Goal: Information Seeking & Learning: Learn about a topic

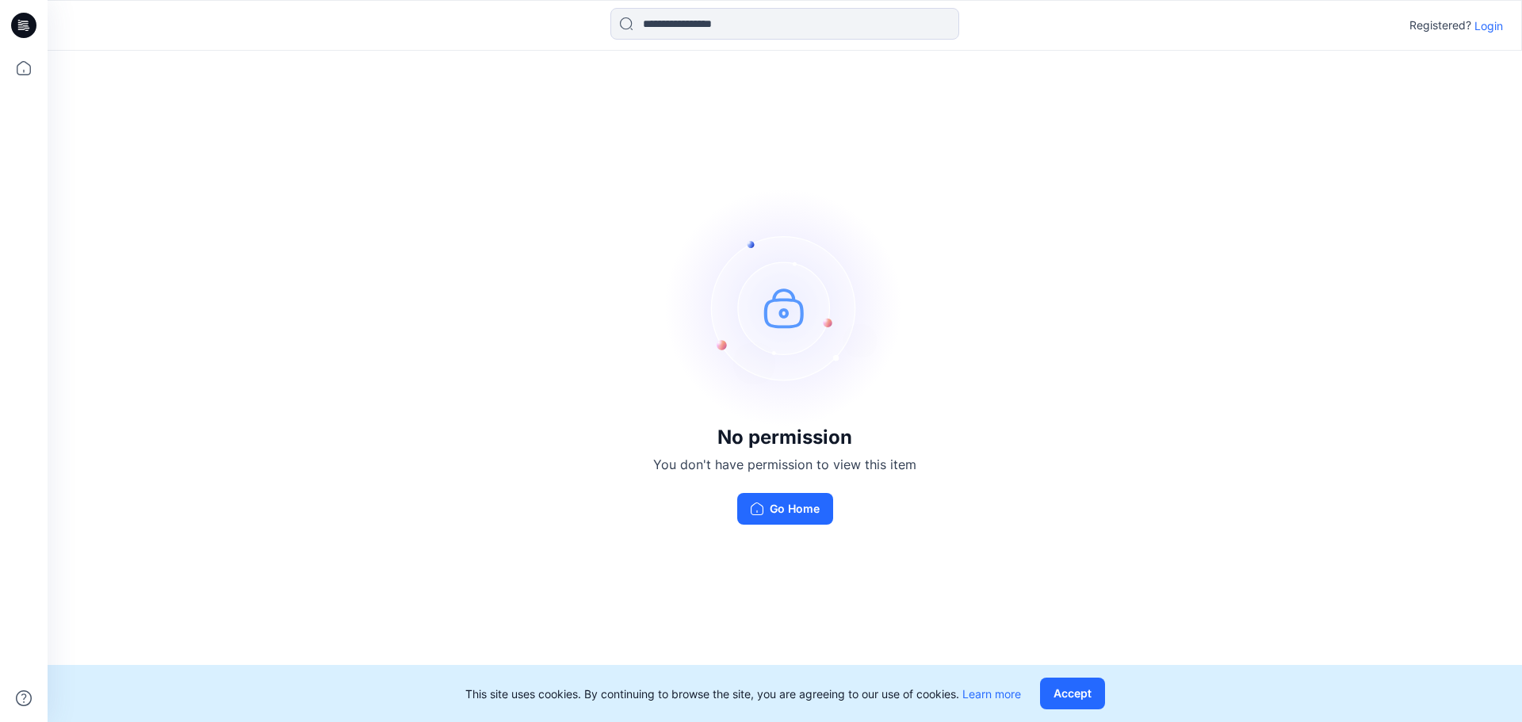
click at [1489, 25] on p "Login" at bounding box center [1488, 25] width 29 height 17
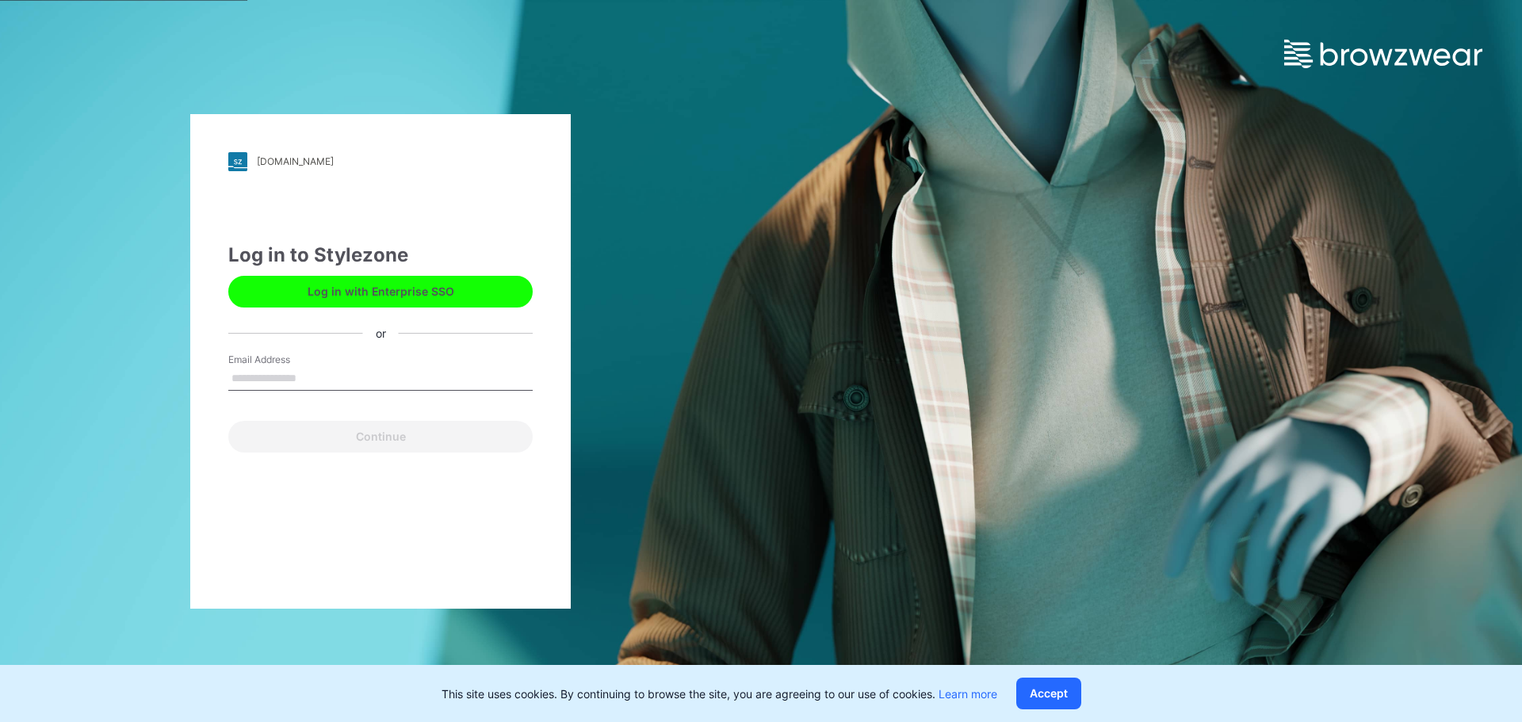
click at [271, 373] on input "Email Address" at bounding box center [380, 379] width 304 height 24
click at [271, 378] on input "Email Address" at bounding box center [380, 379] width 304 height 24
click at [302, 296] on button "Log in with Enterprise SSO" at bounding box center [380, 292] width 304 height 32
drag, startPoint x: 273, startPoint y: 360, endPoint x: 269, endPoint y: 370, distance: 10.8
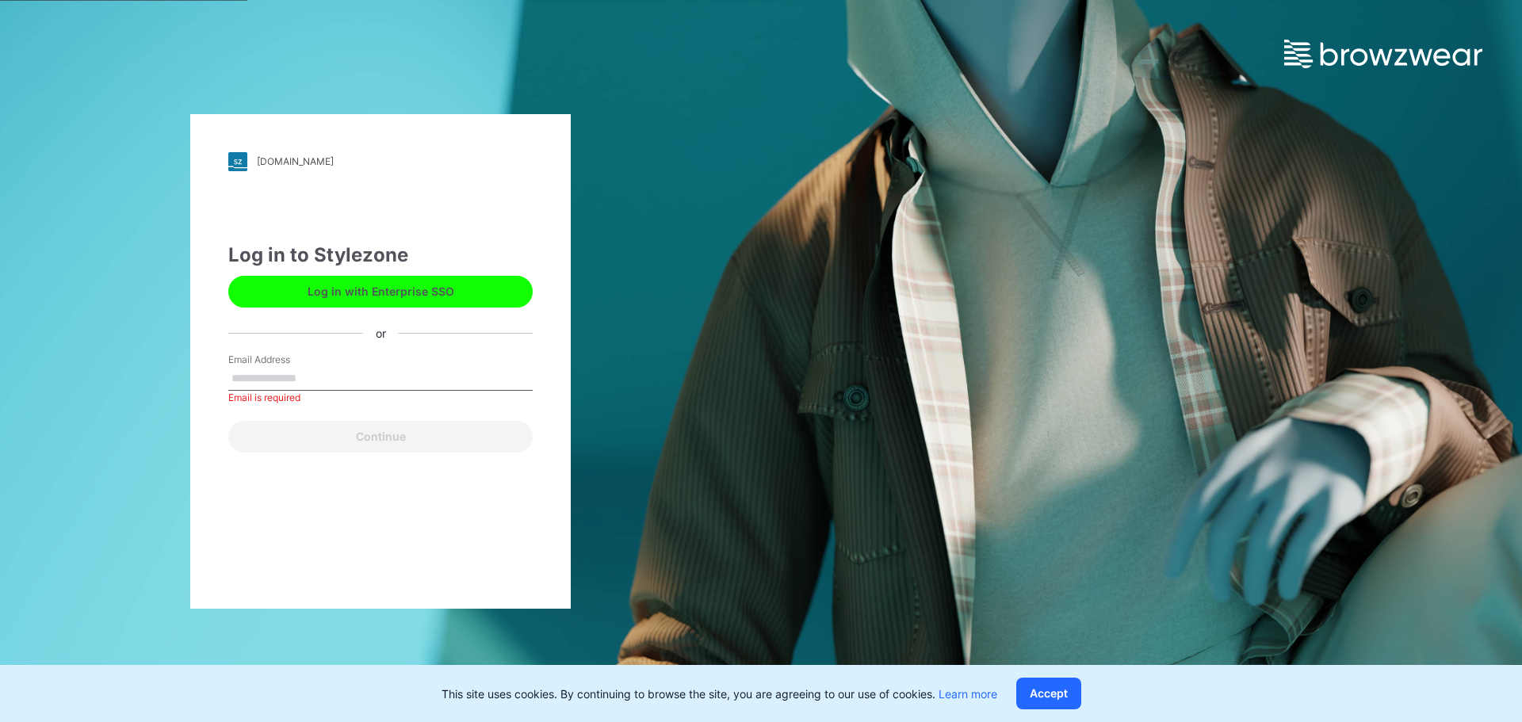
click at [272, 361] on label "Email Address" at bounding box center [283, 360] width 111 height 14
click at [272, 367] on input "Email Address" at bounding box center [380, 379] width 304 height 24
click at [269, 372] on input "Email Address" at bounding box center [380, 379] width 304 height 24
type input "*"
type input "**********"
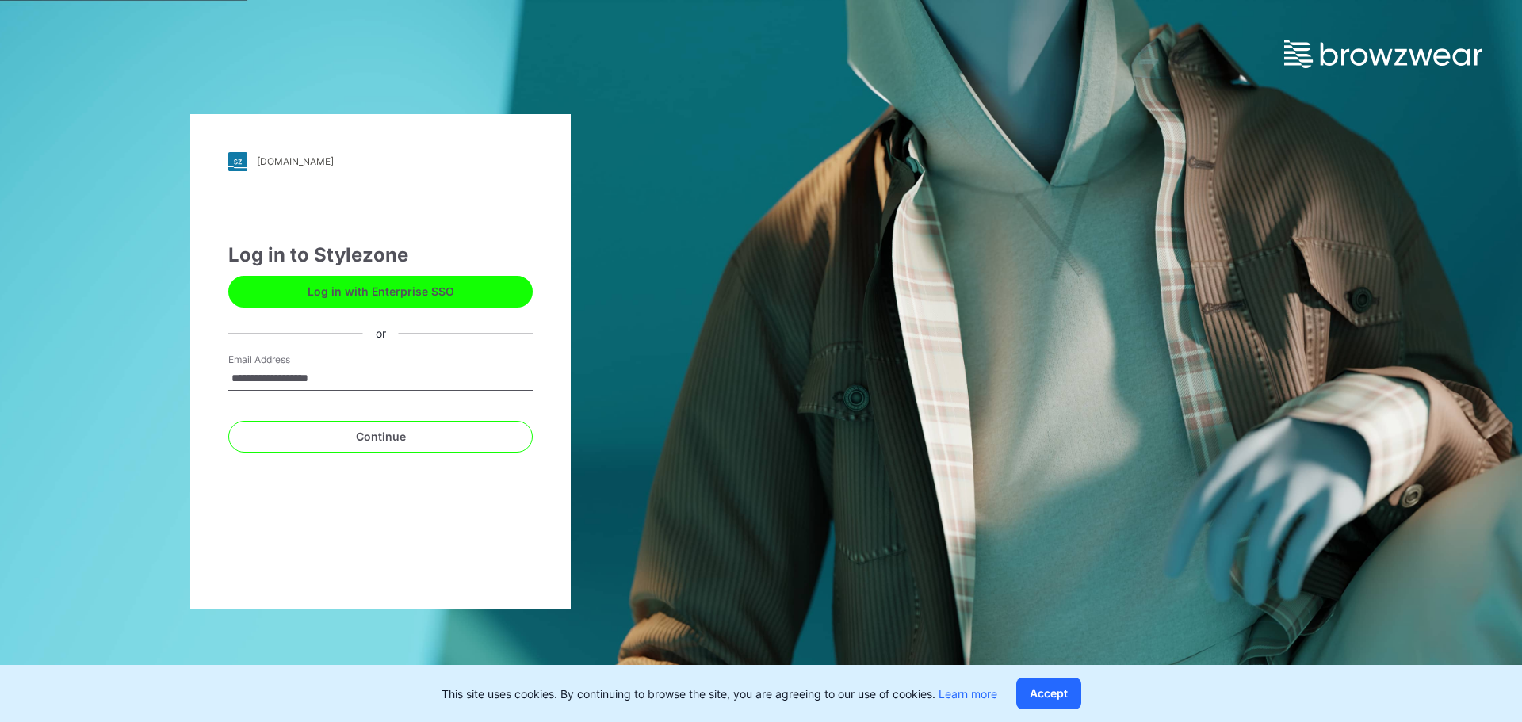
click at [228, 421] on button "Continue" at bounding box center [380, 437] width 304 height 32
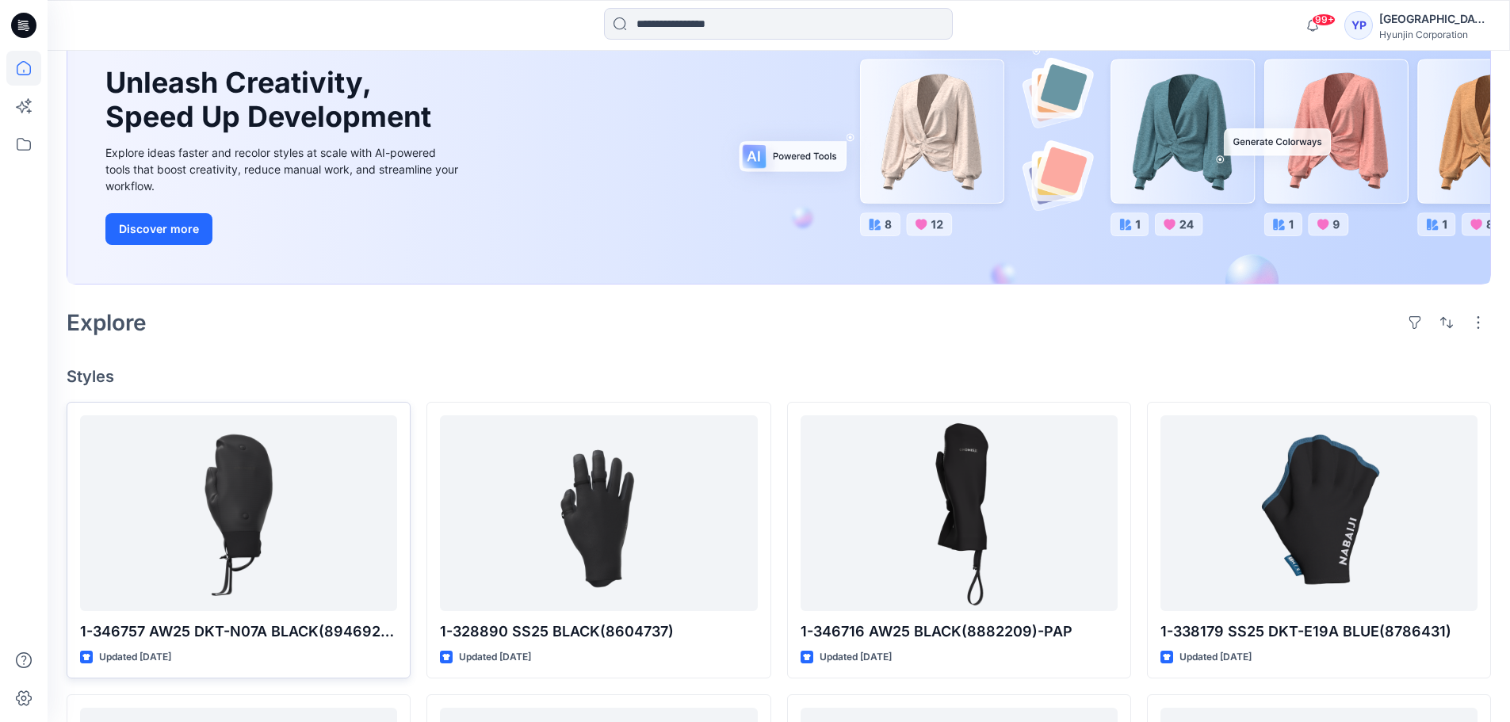
scroll to position [159, 0]
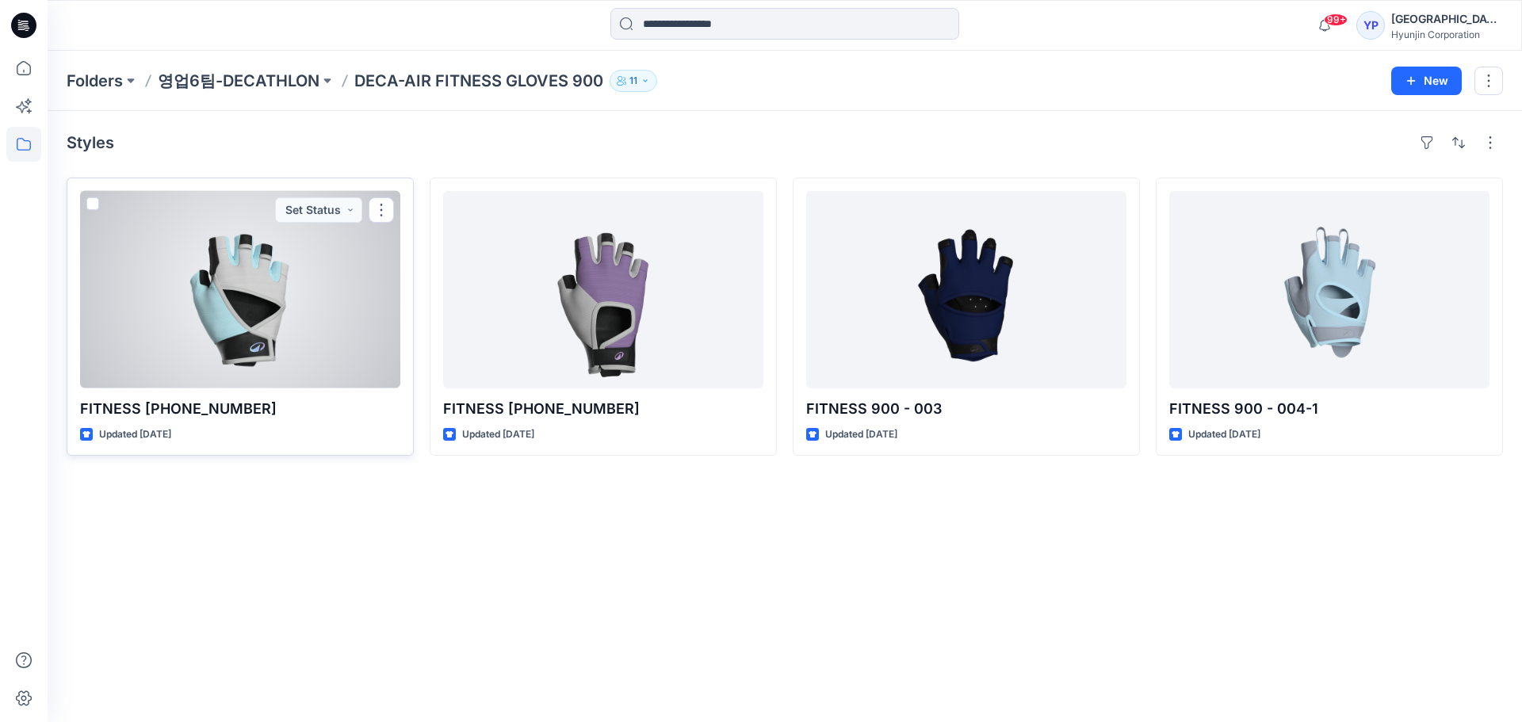
click at [296, 308] on div at bounding box center [240, 289] width 320 height 197
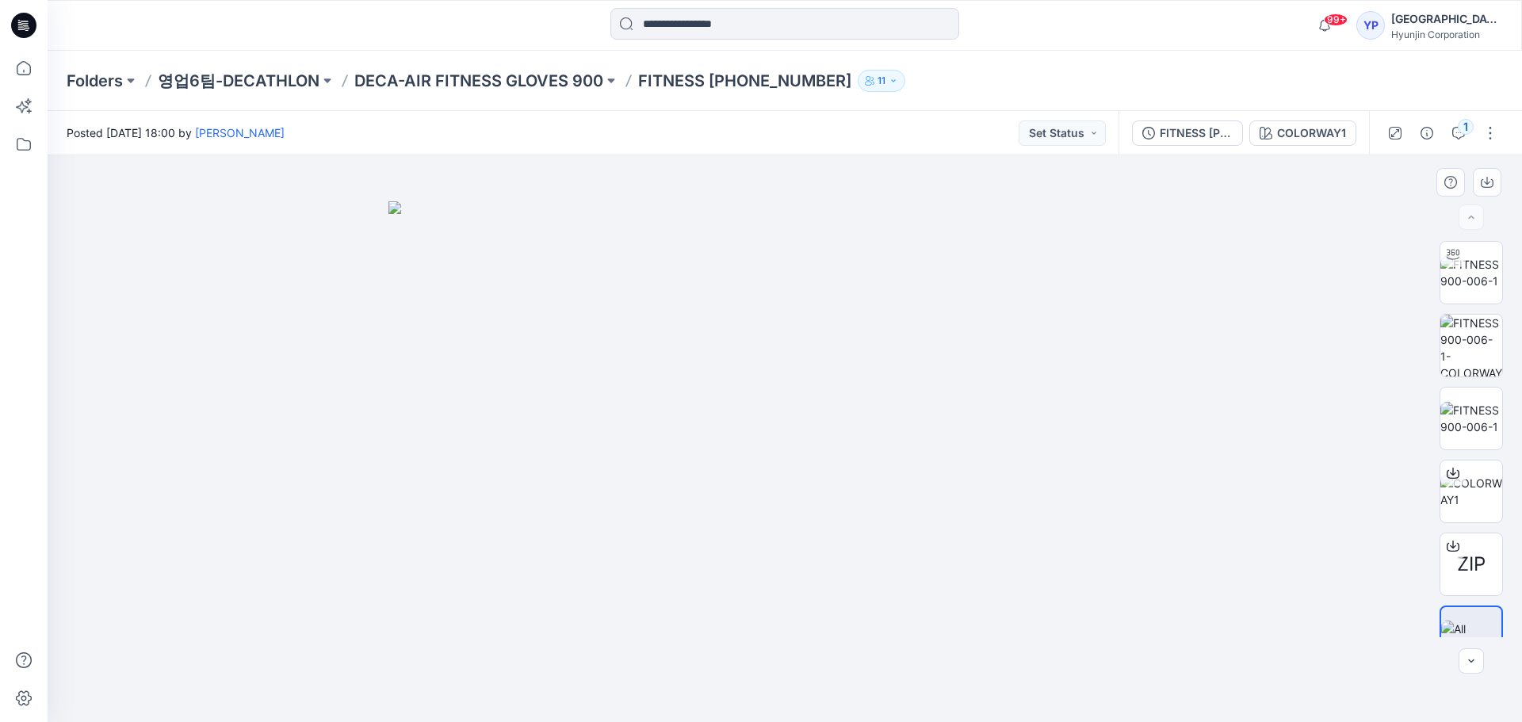
drag, startPoint x: 1133, startPoint y: 273, endPoint x: 1166, endPoint y: 282, distance: 34.4
click at [1133, 273] on img at bounding box center [784, 462] width 793 height 522
click at [1460, 354] on img at bounding box center [1471, 346] width 62 height 62
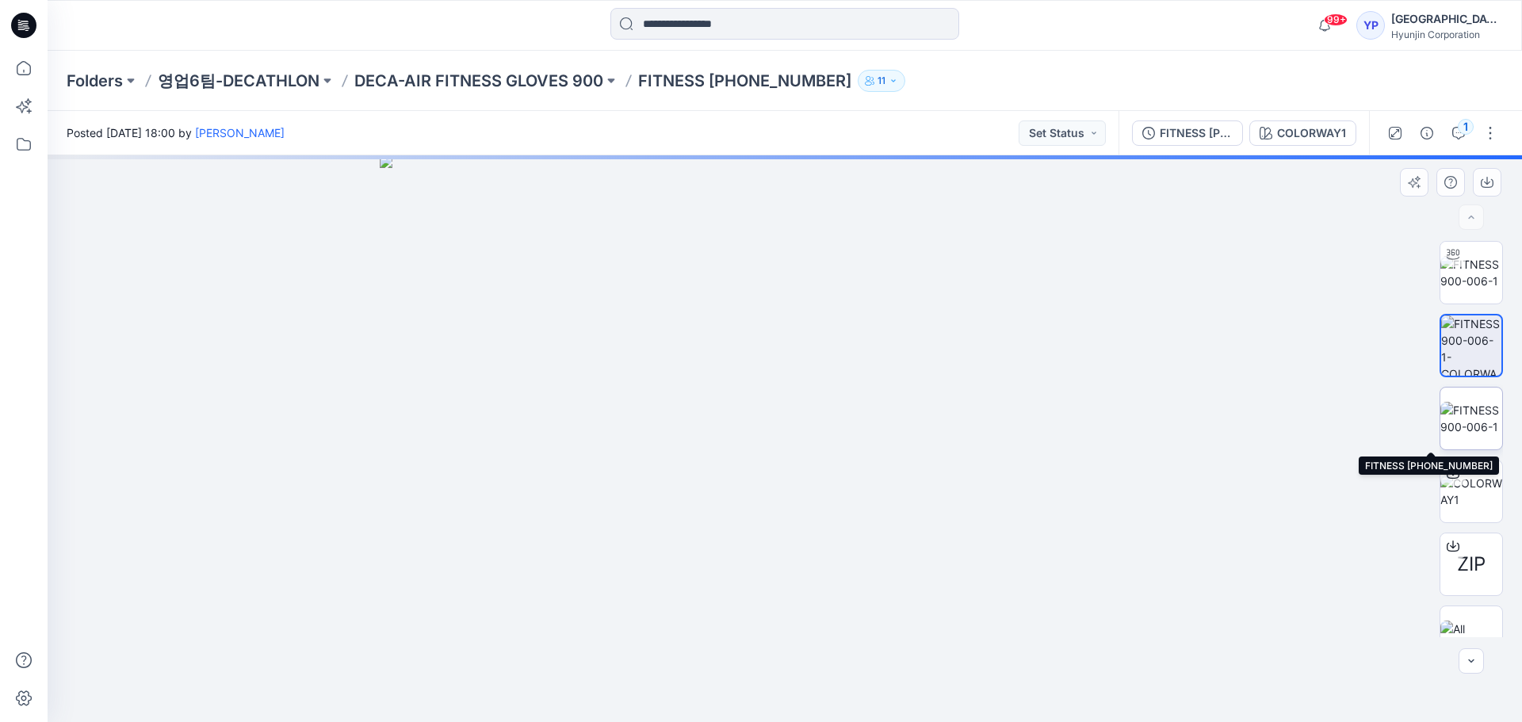
click at [1450, 414] on img at bounding box center [1471, 418] width 62 height 33
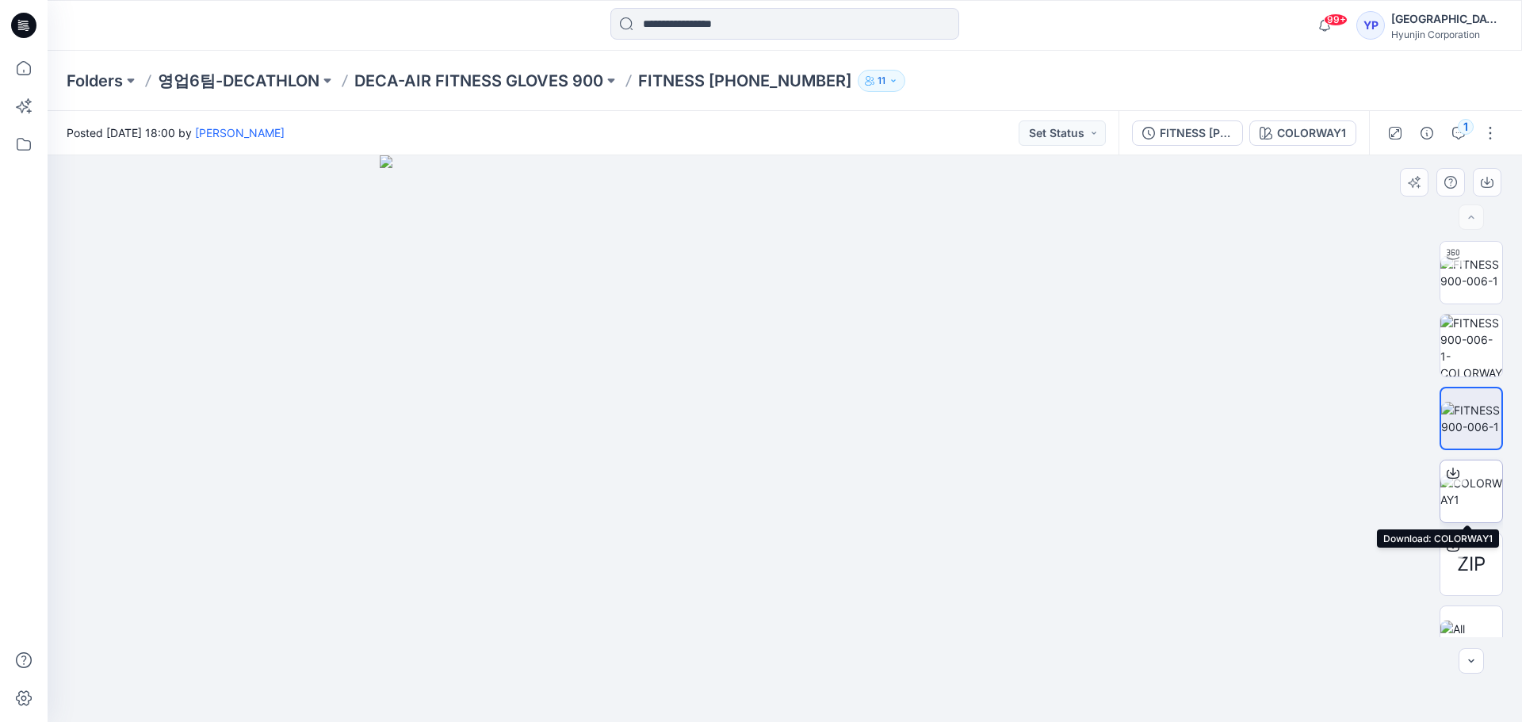
click at [1445, 460] on div at bounding box center [1452, 472] width 25 height 25
click at [1479, 288] on img at bounding box center [1471, 272] width 62 height 33
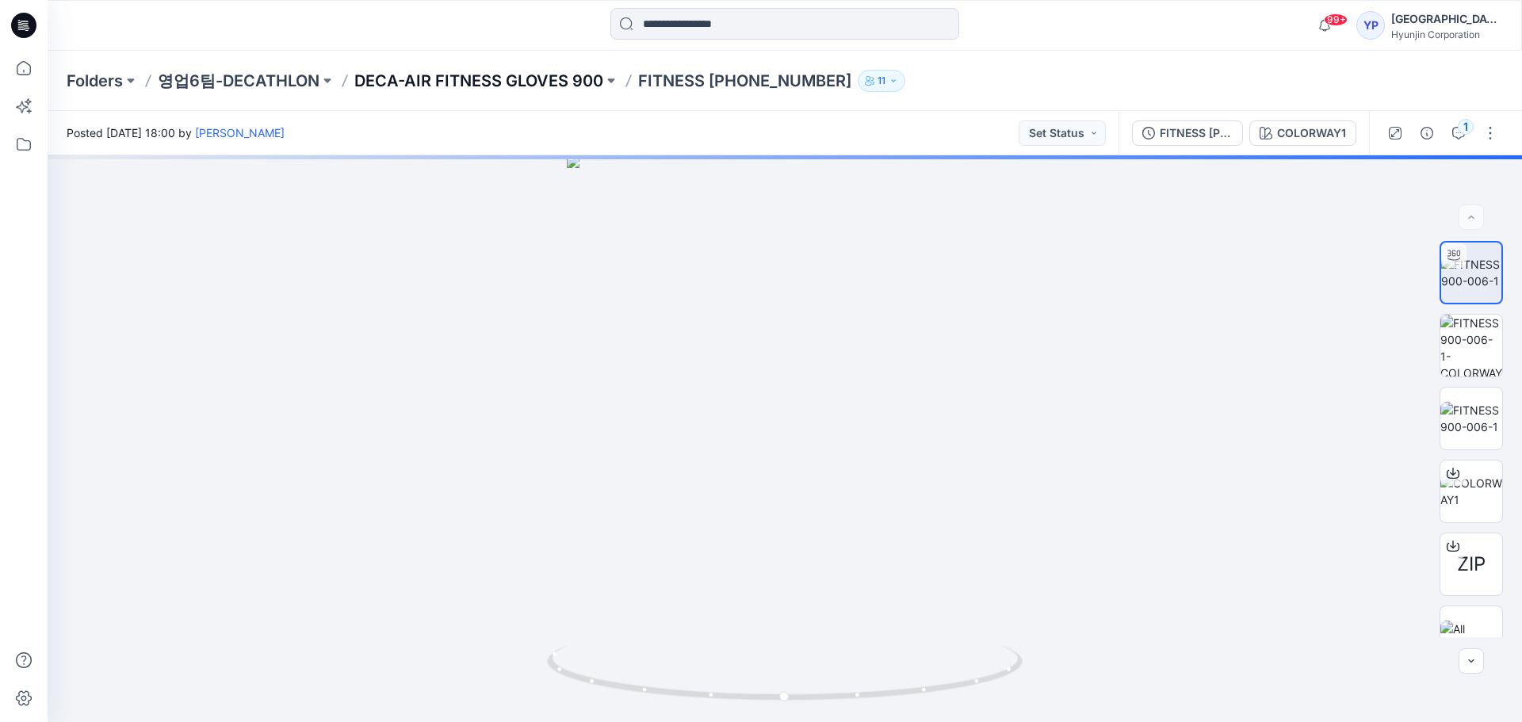
click at [541, 75] on p "DECA-AIR FITNESS GLOVES 900" at bounding box center [478, 81] width 249 height 22
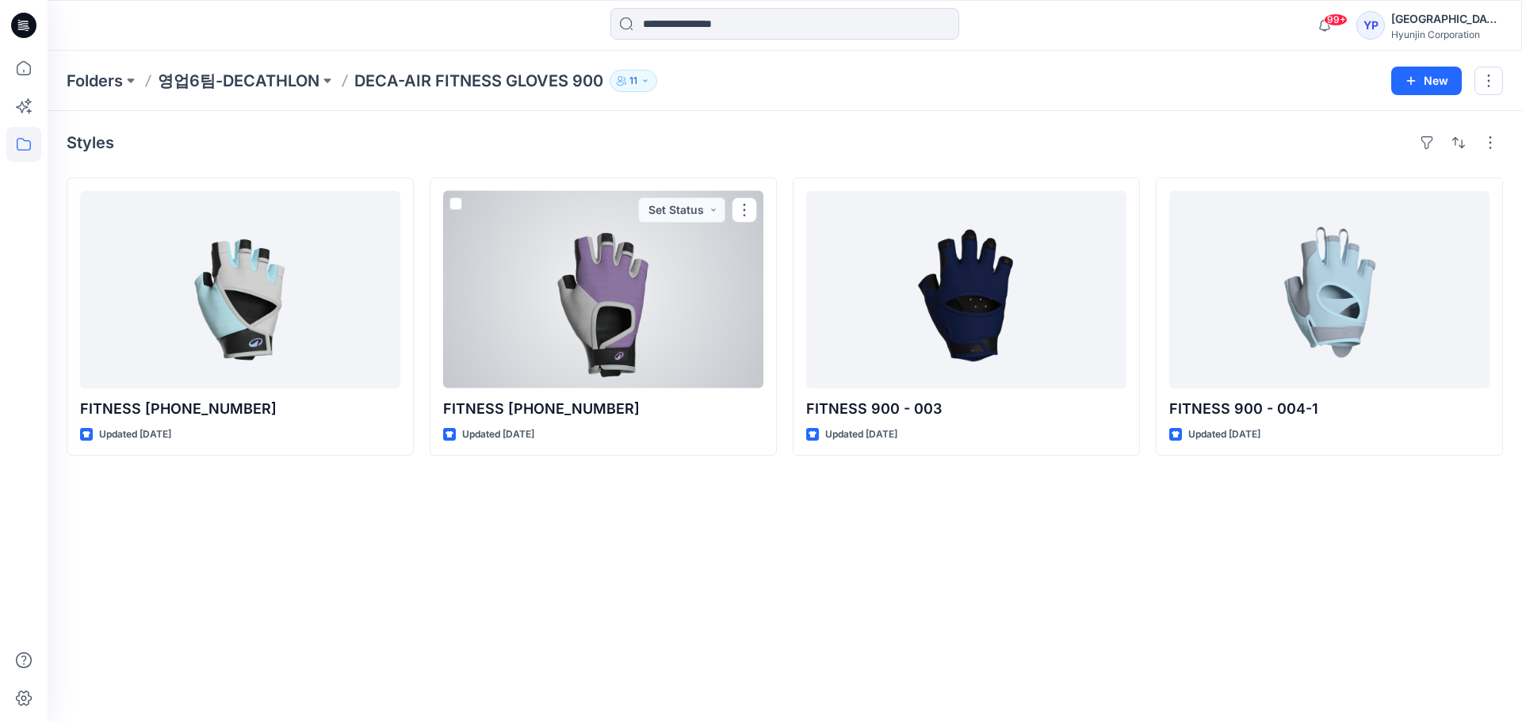
click at [567, 262] on div at bounding box center [603, 289] width 320 height 197
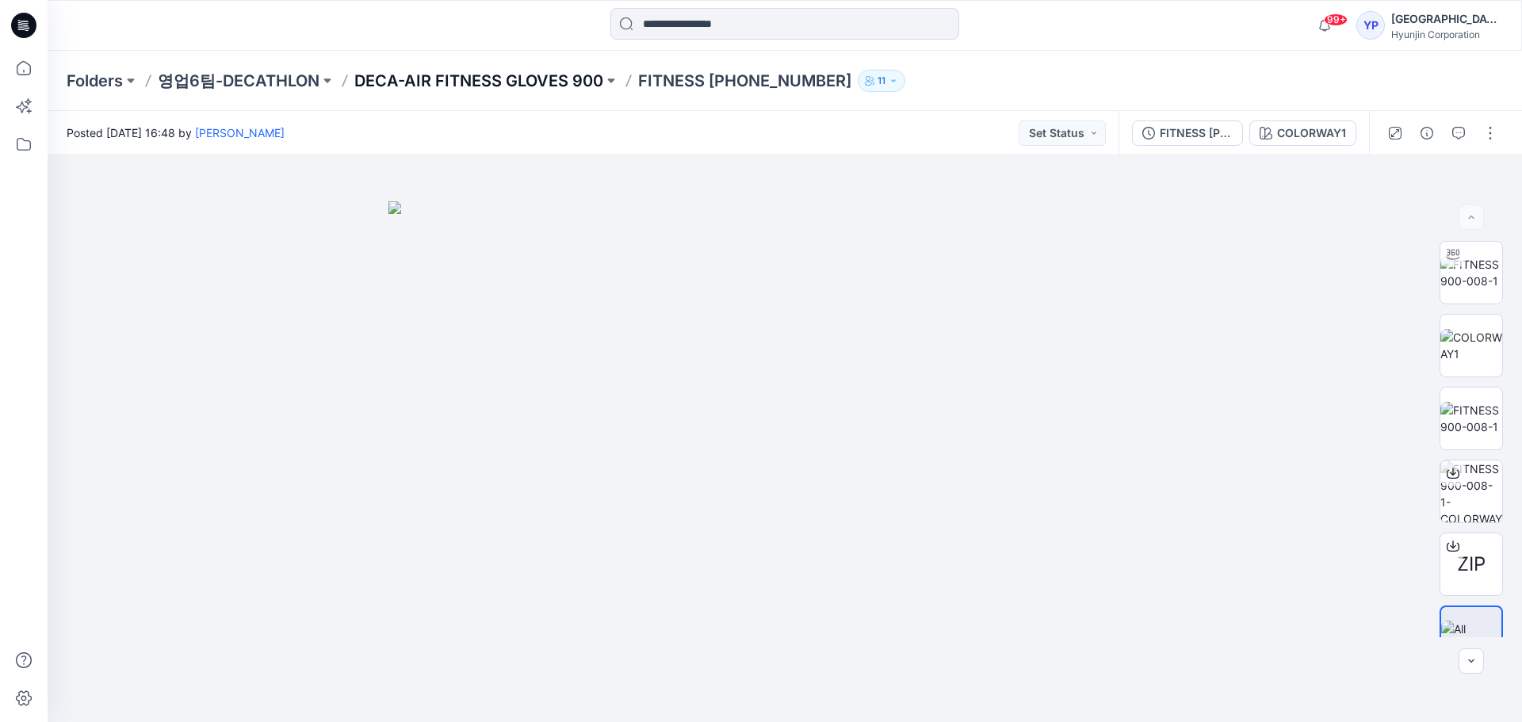
click at [548, 82] on p "DECA-AIR FITNESS GLOVES 900" at bounding box center [478, 81] width 249 height 22
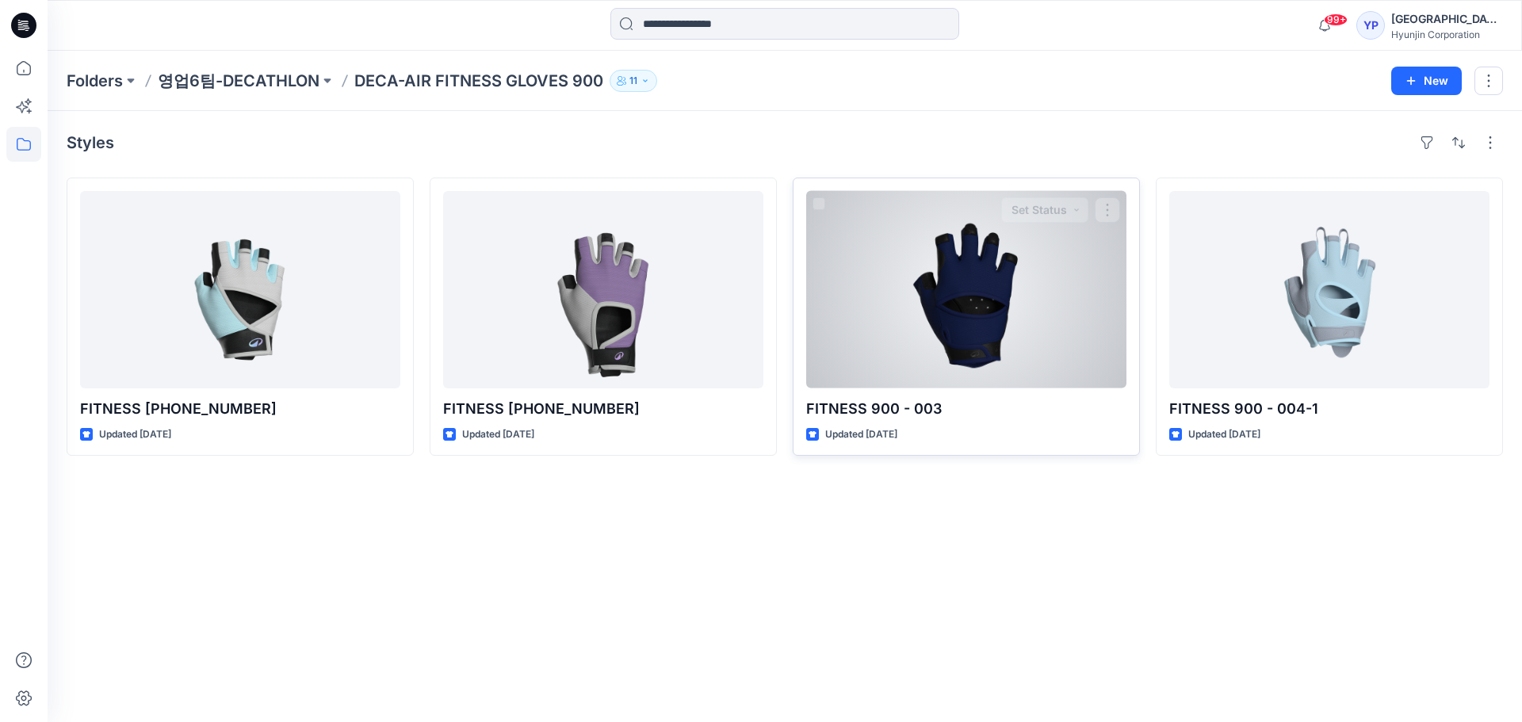
click at [794, 291] on div "FITNESS 900 - 003 Updated 12 days ago Set Status" at bounding box center [966, 317] width 347 height 278
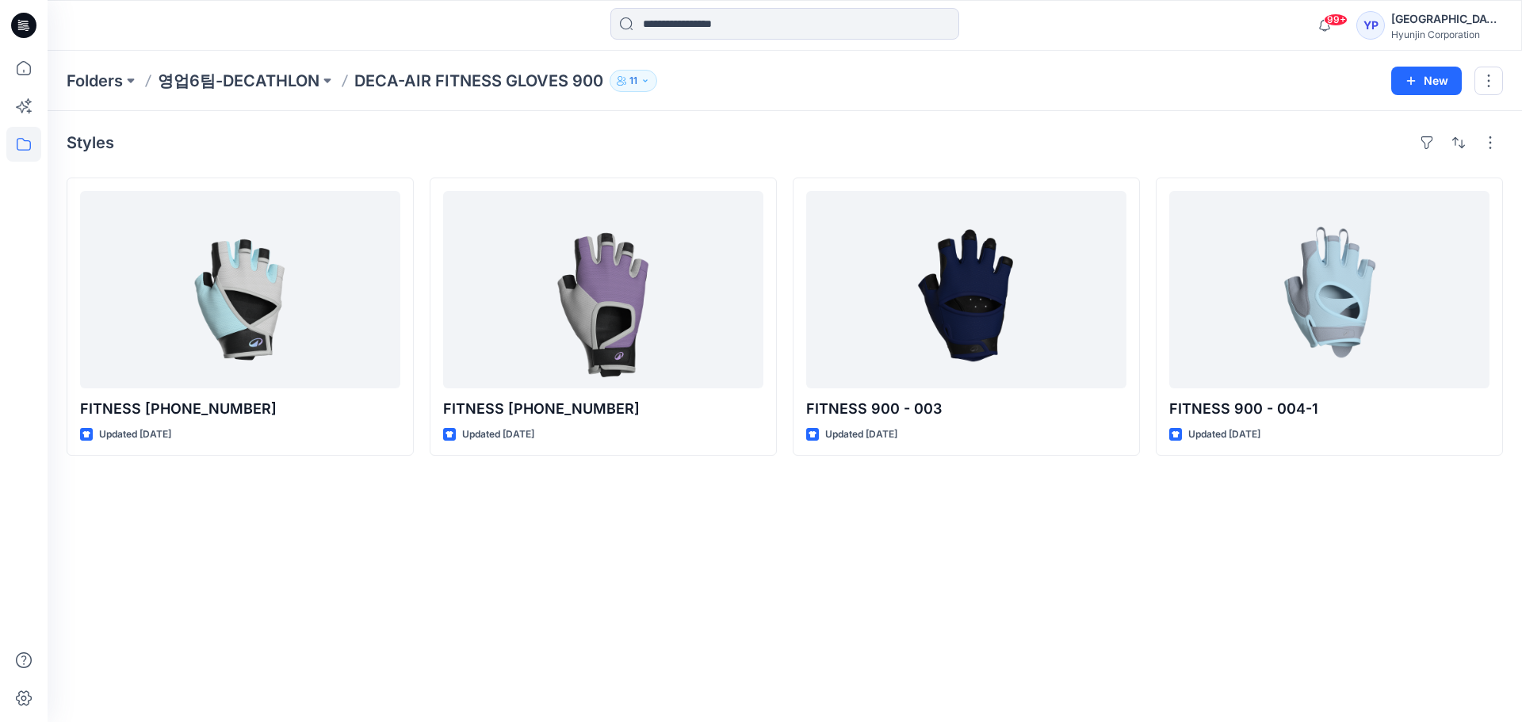
click at [751, 516] on div "Styles FITNESS 900-006-1 Updated 12 days ago FITNESS 900-008-1 Updated 12 days …" at bounding box center [785, 416] width 1474 height 611
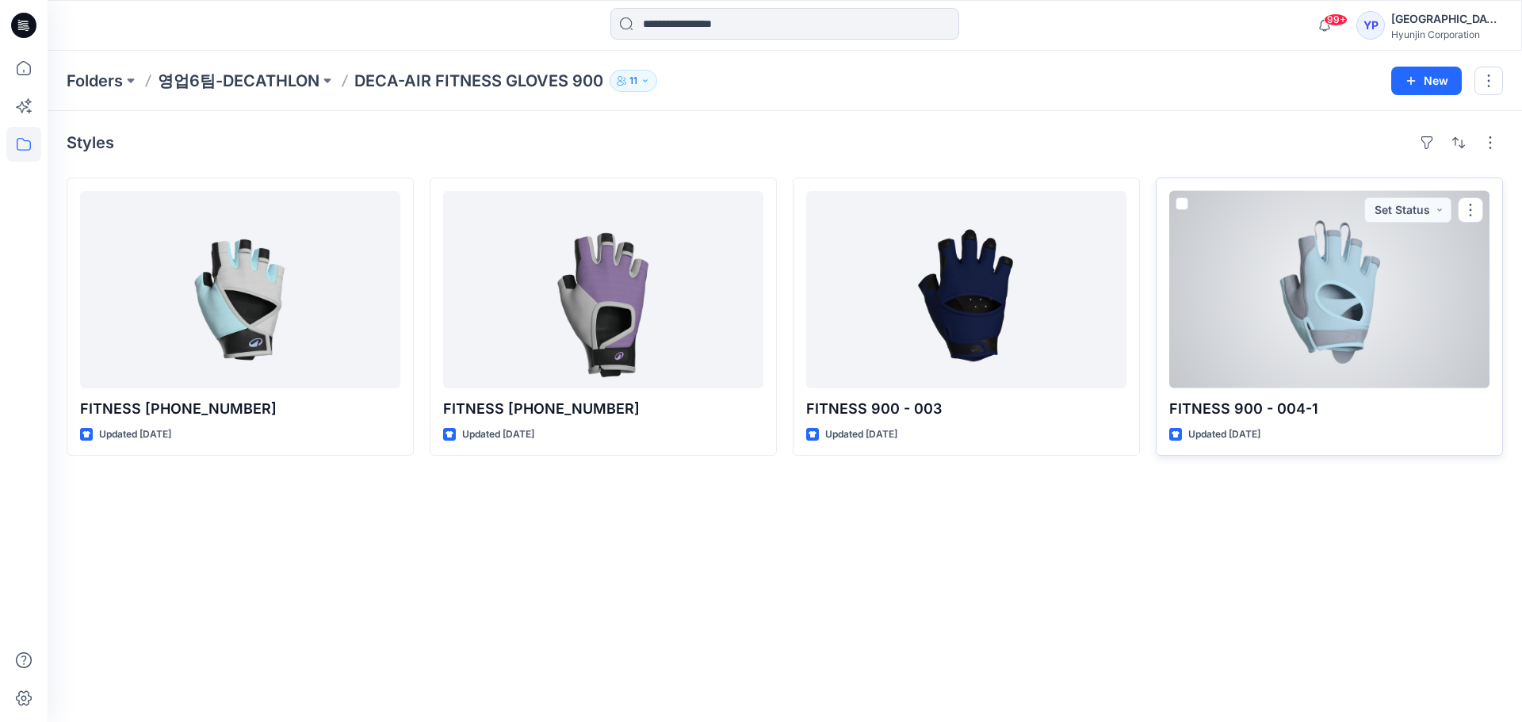
click at [1350, 281] on div at bounding box center [1329, 289] width 320 height 197
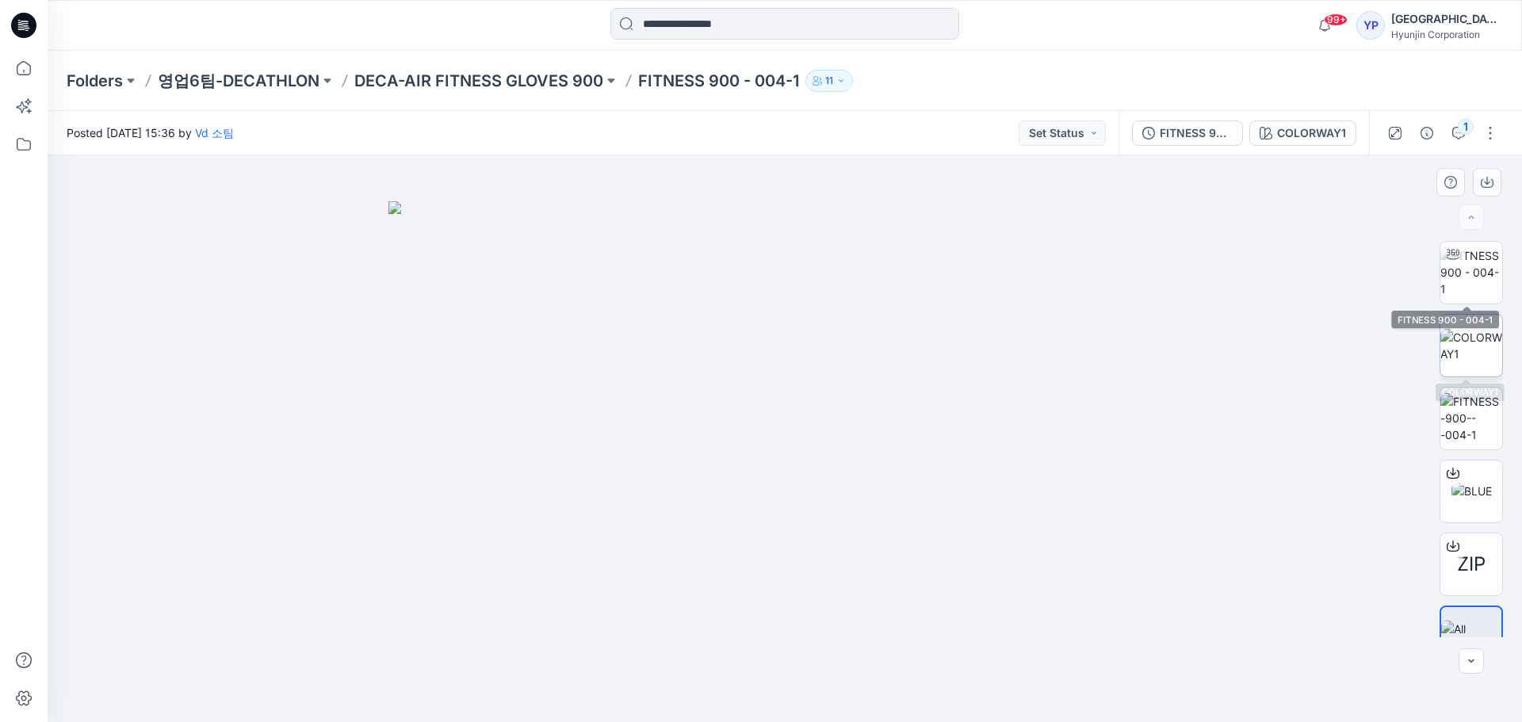
click at [1449, 329] on img at bounding box center [1471, 345] width 62 height 33
click at [1474, 276] on img at bounding box center [1471, 272] width 62 height 50
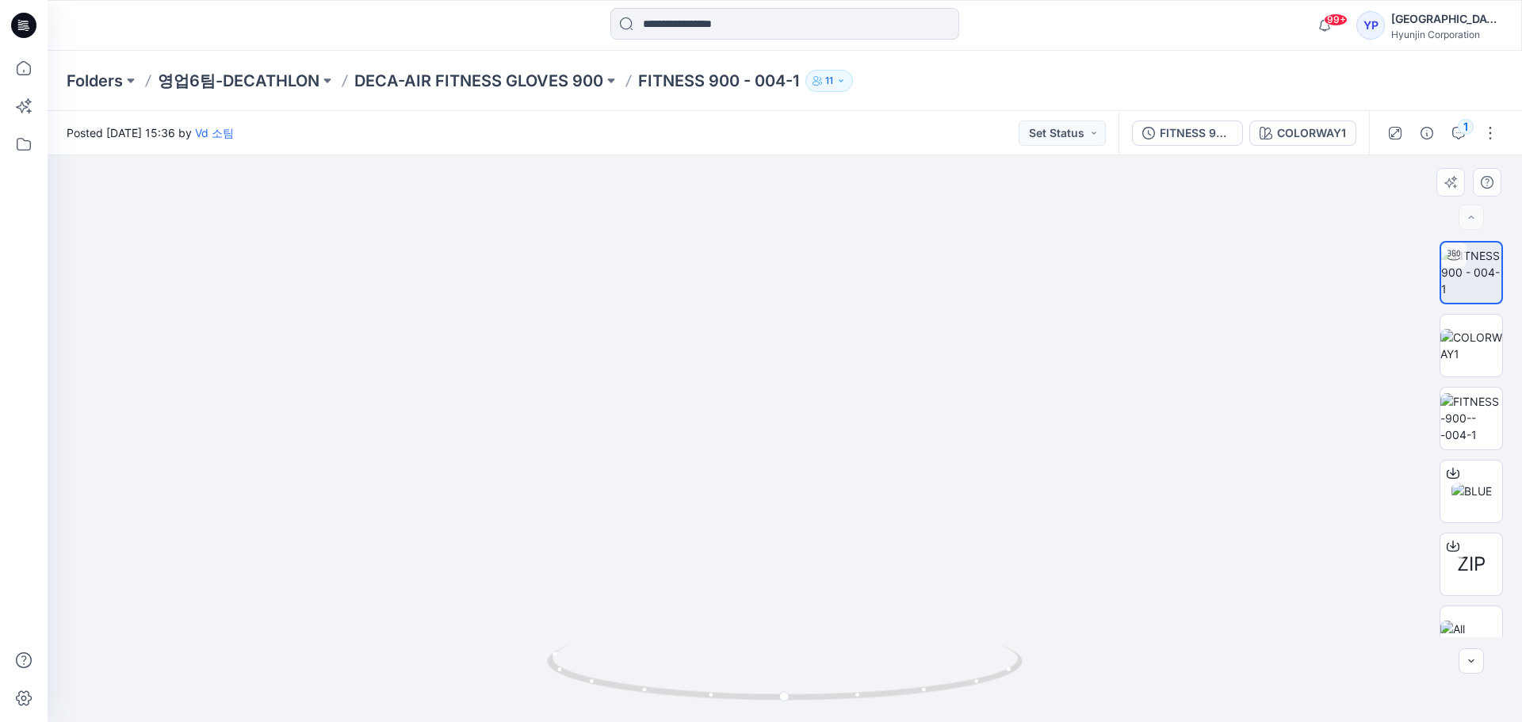
drag, startPoint x: 848, startPoint y: 615, endPoint x: 606, endPoint y: 612, distance: 242.5
click at [606, 612] on img at bounding box center [784, 396] width 559 height 651
drag, startPoint x: 759, startPoint y: 529, endPoint x: 841, endPoint y: 519, distance: 82.2
click at [841, 519] on img at bounding box center [784, 391] width 559 height 662
drag, startPoint x: 782, startPoint y: 499, endPoint x: 885, endPoint y: 497, distance: 103.1
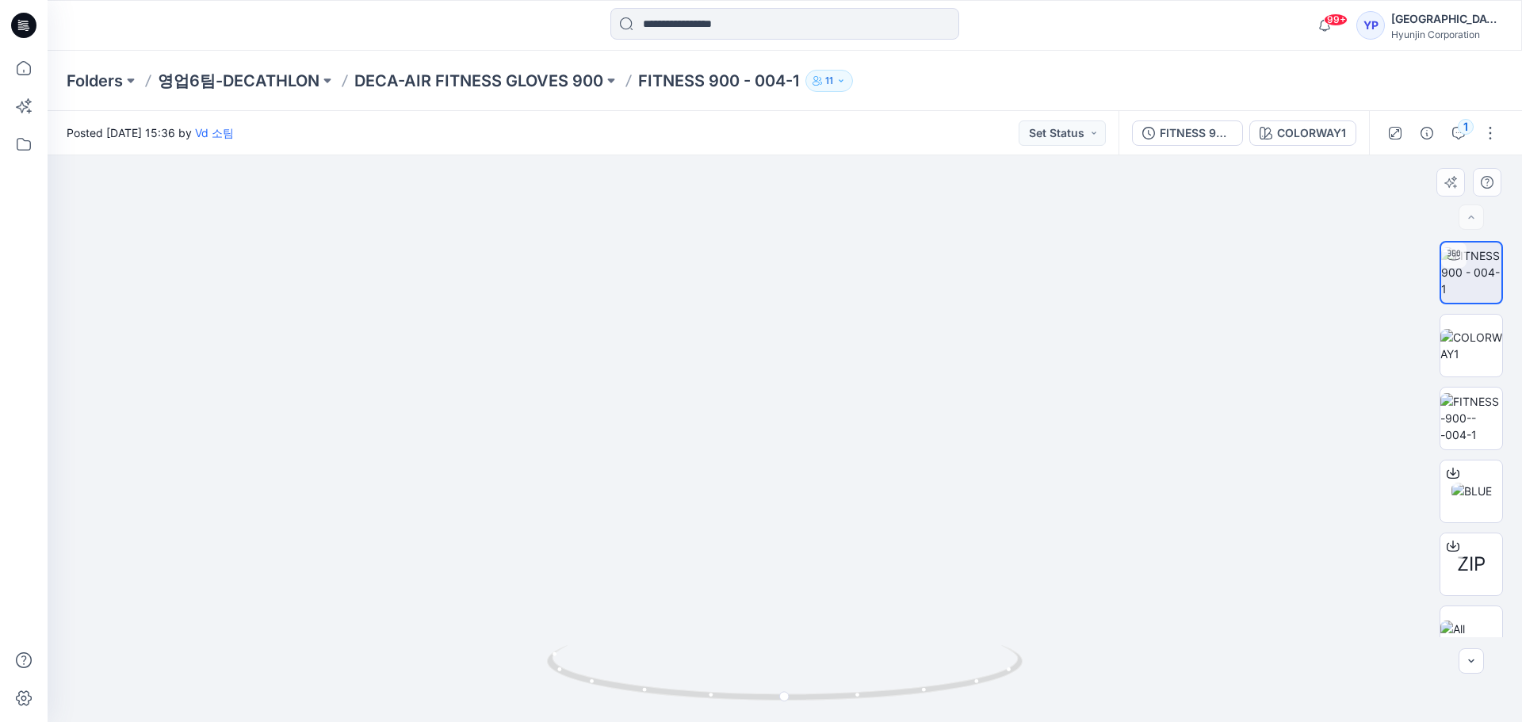
click at [885, 497] on img at bounding box center [784, 390] width 559 height 664
click at [617, 611] on img at bounding box center [784, 390] width 559 height 664
click at [611, 686] on icon at bounding box center [787, 674] width 480 height 59
click at [613, 692] on icon at bounding box center [787, 674] width 480 height 59
drag, startPoint x: 656, startPoint y: 692, endPoint x: 685, endPoint y: 692, distance: 28.5
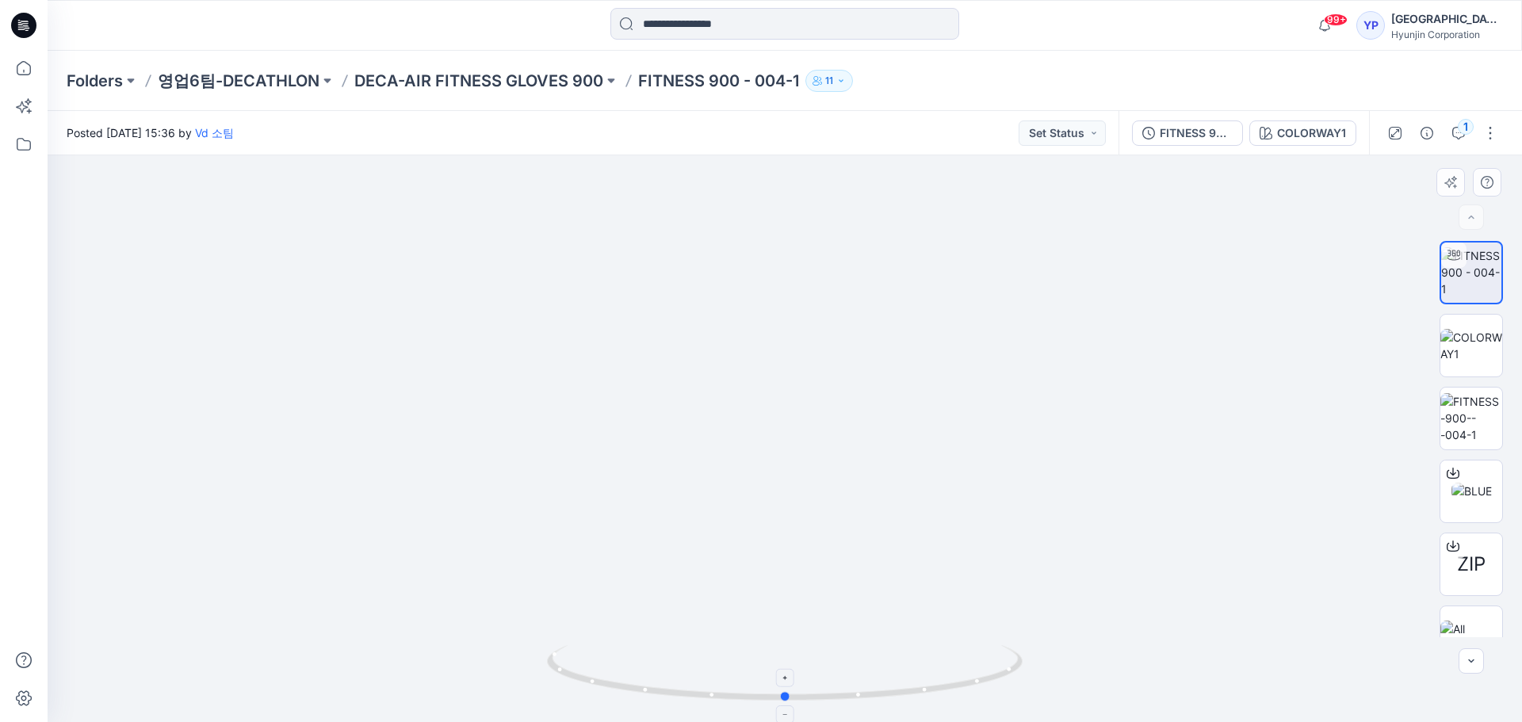
click at [658, 692] on icon at bounding box center [787, 674] width 480 height 59
click at [685, 692] on icon at bounding box center [787, 674] width 480 height 59
click at [716, 694] on circle at bounding box center [715, 695] width 4 height 4
click at [721, 697] on icon at bounding box center [787, 674] width 480 height 59
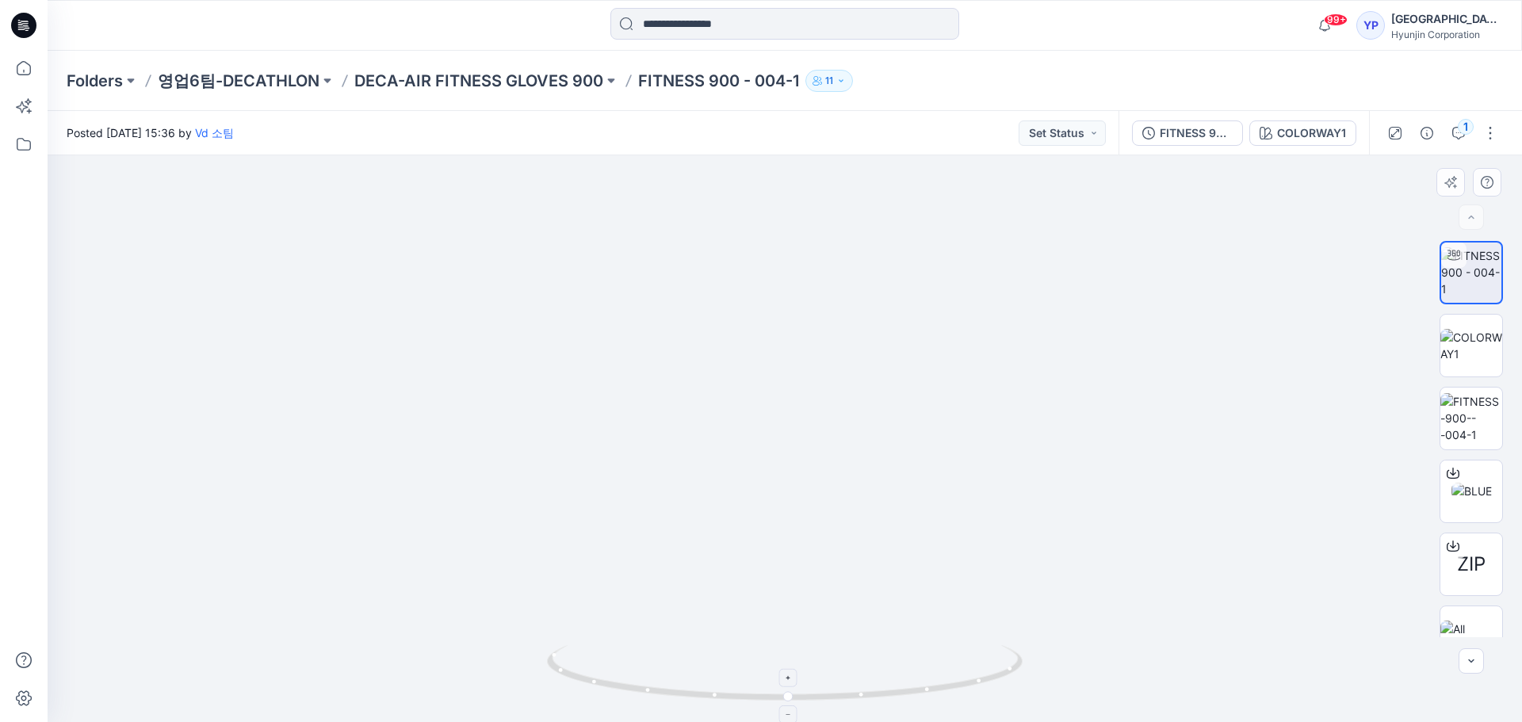
click at [721, 697] on icon at bounding box center [787, 674] width 480 height 59
click at [720, 698] on icon at bounding box center [787, 674] width 480 height 59
click at [715, 699] on icon at bounding box center [787, 674] width 480 height 59
drag, startPoint x: 740, startPoint y: 693, endPoint x: 514, endPoint y: 669, distance: 228.0
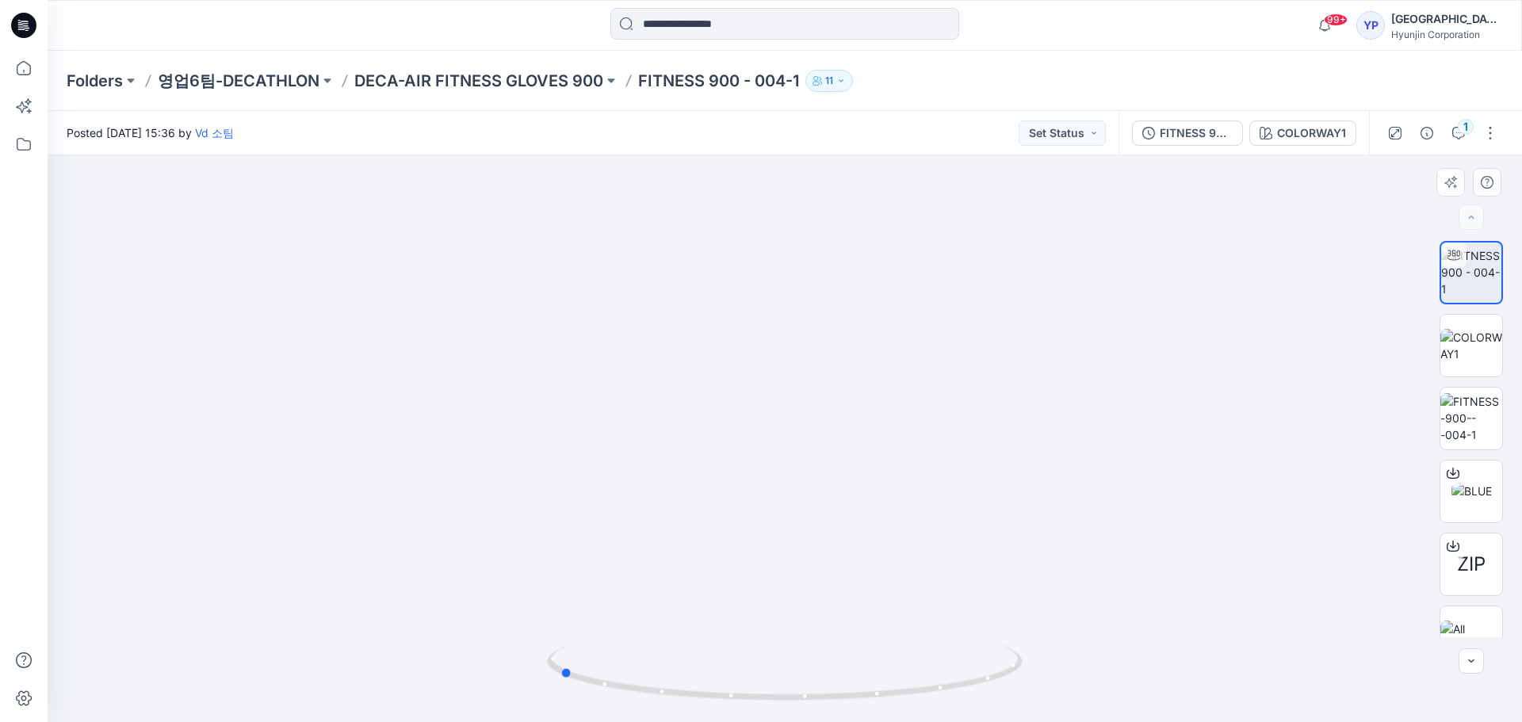
click at [514, 669] on div at bounding box center [785, 438] width 1474 height 567
drag, startPoint x: 800, startPoint y: 701, endPoint x: 907, endPoint y: 678, distance: 109.3
click at [907, 678] on icon at bounding box center [787, 674] width 480 height 59
